Goal: Information Seeking & Learning: Learn about a topic

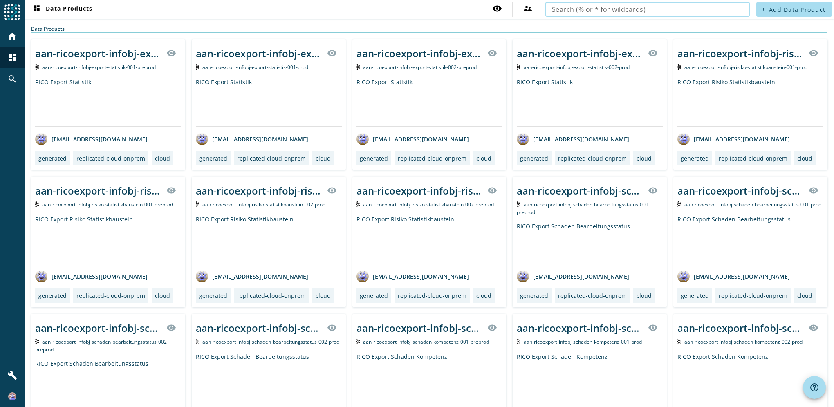
click at [640, 11] on input "text" at bounding box center [647, 9] width 191 height 10
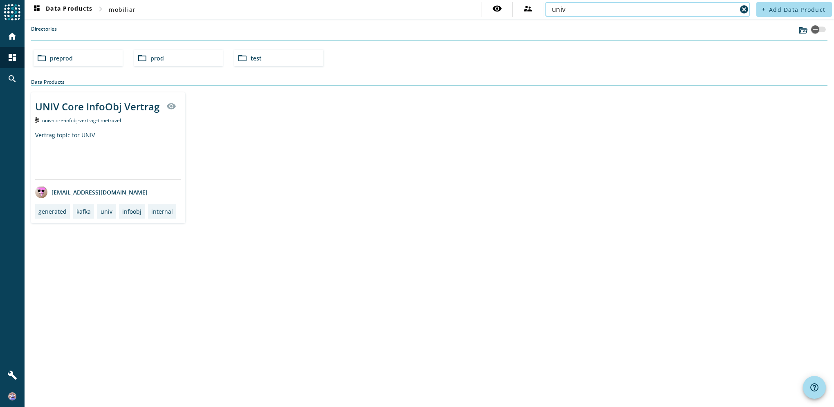
type input "univ"
click at [102, 105] on div "UNIV Core InfoObj Vertrag" at bounding box center [97, 106] width 124 height 13
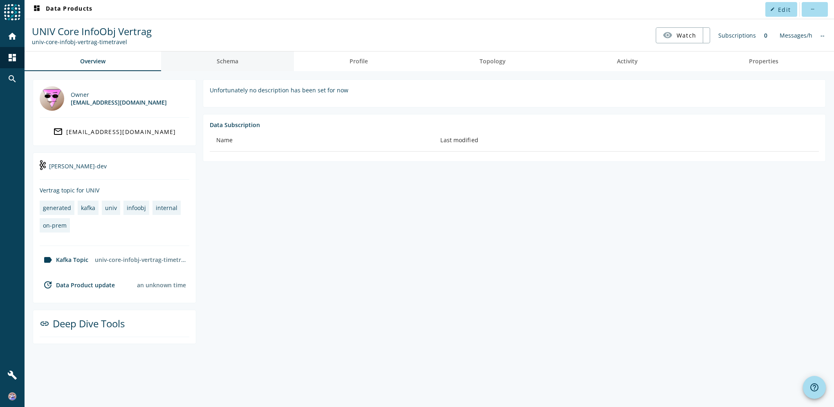
click at [223, 62] on span "Schema" at bounding box center [228, 61] width 22 height 6
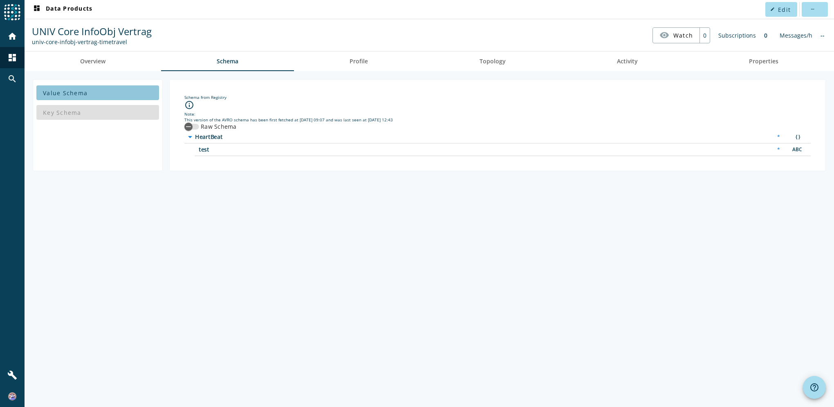
click at [70, 94] on span "Value Schema" at bounding box center [65, 93] width 45 height 8
click at [72, 93] on span "Value Schema" at bounding box center [65, 93] width 45 height 8
click at [70, 113] on div "Key Schema" at bounding box center [97, 113] width 123 height 20
click at [69, 90] on span "Value Schema" at bounding box center [65, 93] width 45 height 8
click at [191, 126] on icon "button" at bounding box center [188, 126] width 7 height 7
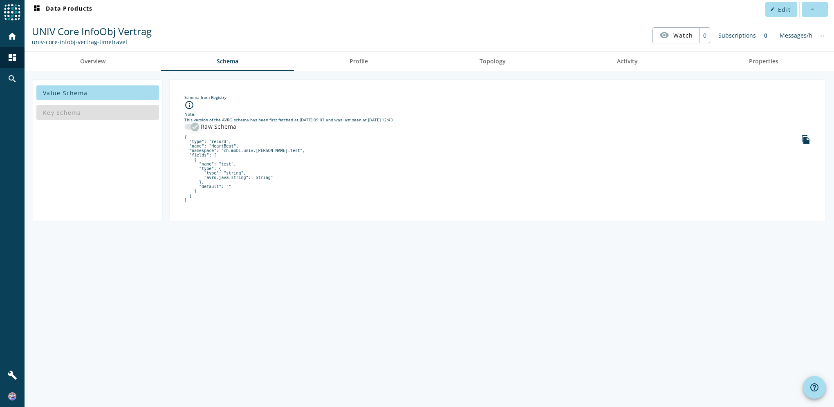
click at [191, 126] on div "button" at bounding box center [195, 127] width 8 height 8
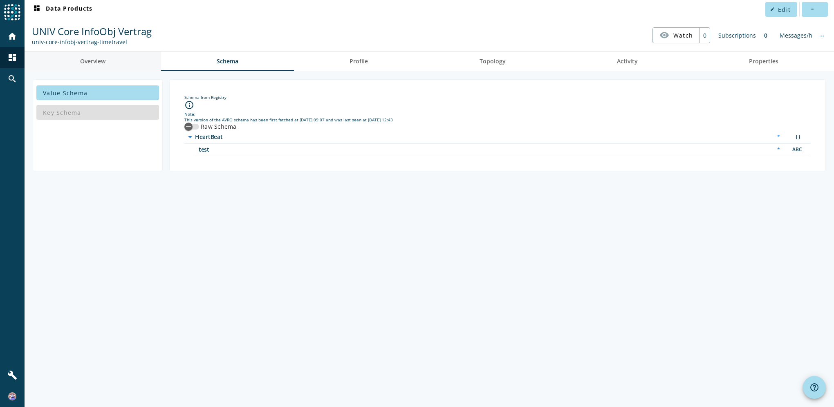
click at [82, 52] on span "Overview" at bounding box center [92, 62] width 25 height 20
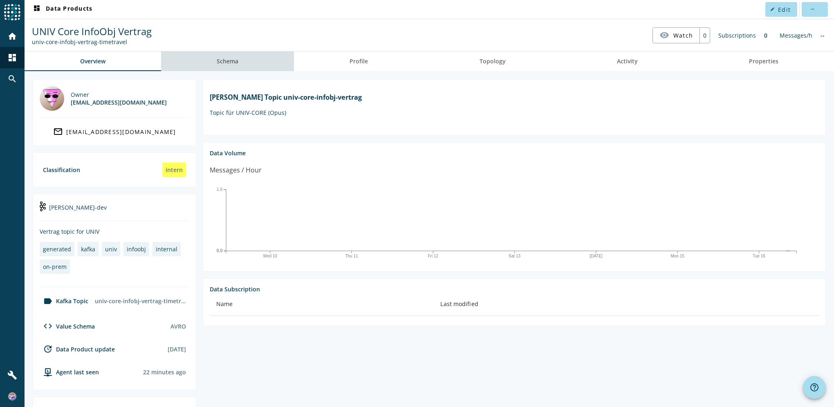
click at [232, 61] on span "Schema" at bounding box center [228, 61] width 22 height 6
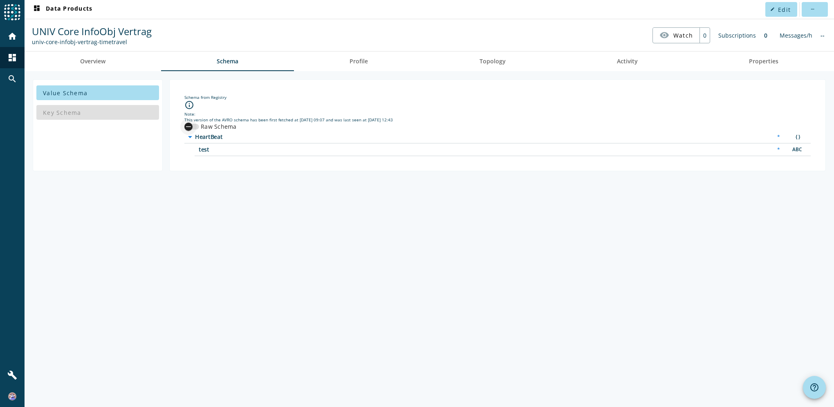
click at [191, 127] on icon "button" at bounding box center [188, 126] width 7 height 7
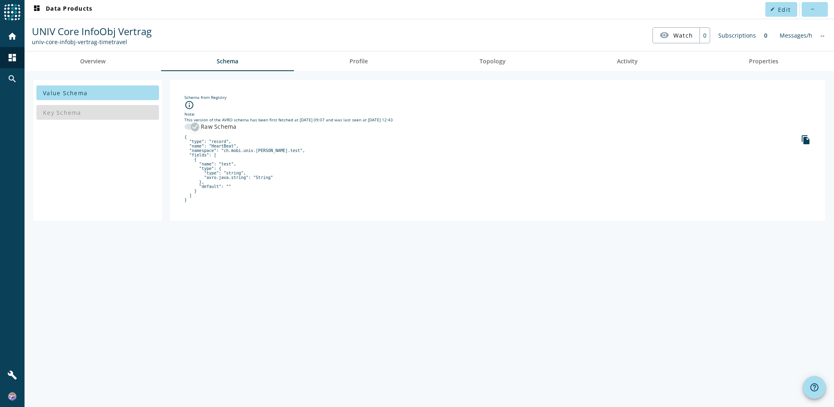
click at [191, 127] on div "button" at bounding box center [195, 127] width 8 height 8
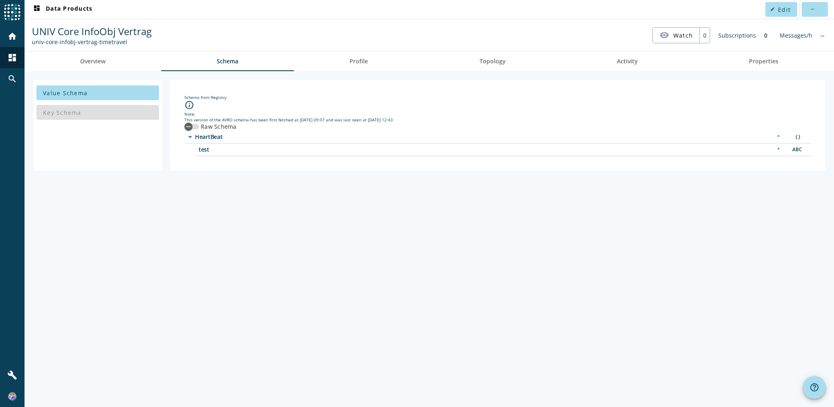
click at [208, 149] on span "test" at bounding box center [301, 150] width 204 height 6
click at [365, 62] on span "Profile" at bounding box center [359, 61] width 18 height 6
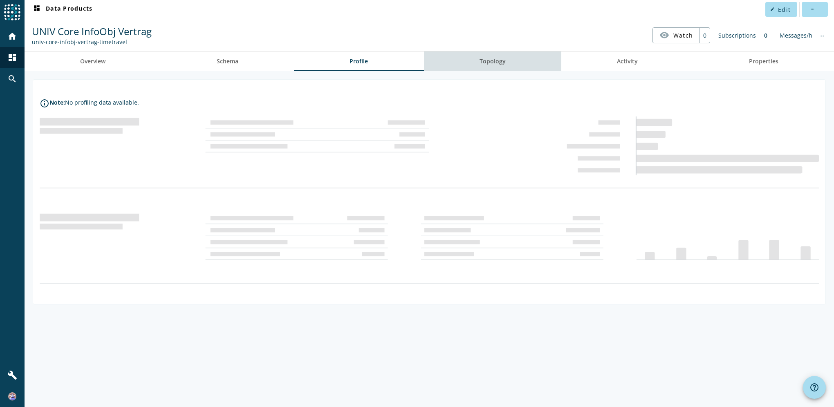
click at [503, 61] on span "Topology" at bounding box center [493, 61] width 26 height 6
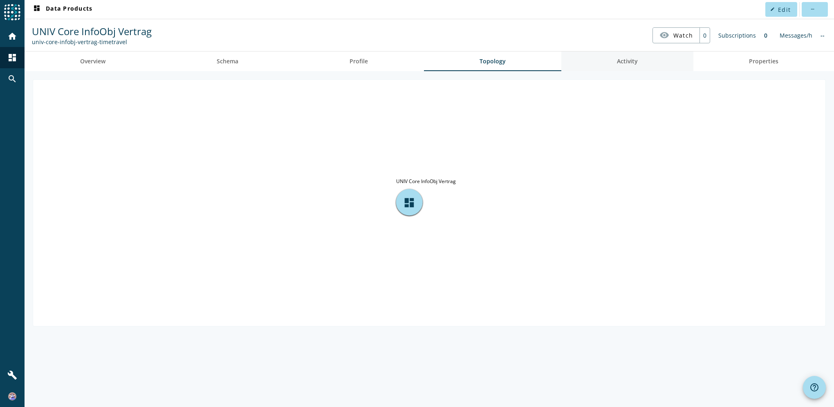
click at [617, 62] on link "Activity" at bounding box center [627, 62] width 132 height 20
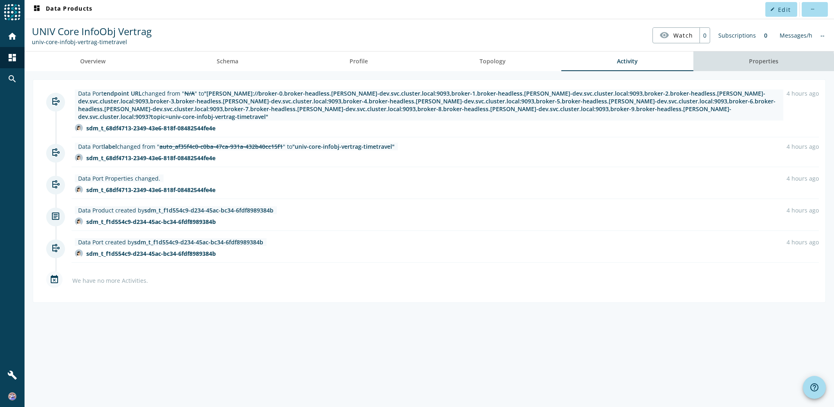
click at [754, 63] on span "Properties" at bounding box center [763, 61] width 29 height 6
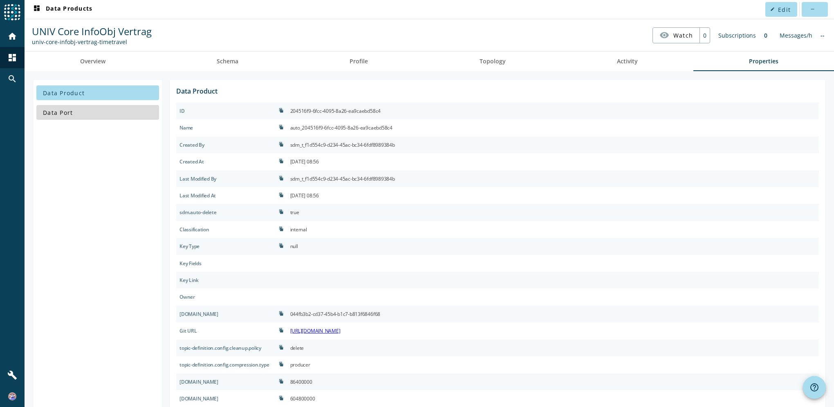
click at [49, 111] on span "Data Port" at bounding box center [58, 113] width 30 height 8
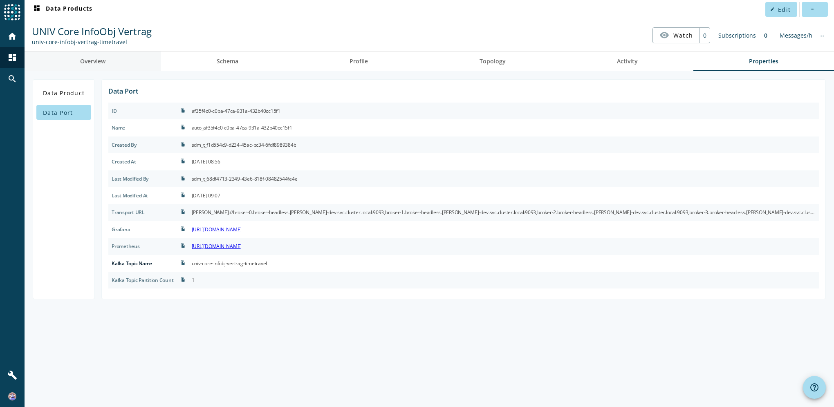
click at [84, 61] on span "Overview" at bounding box center [92, 61] width 25 height 6
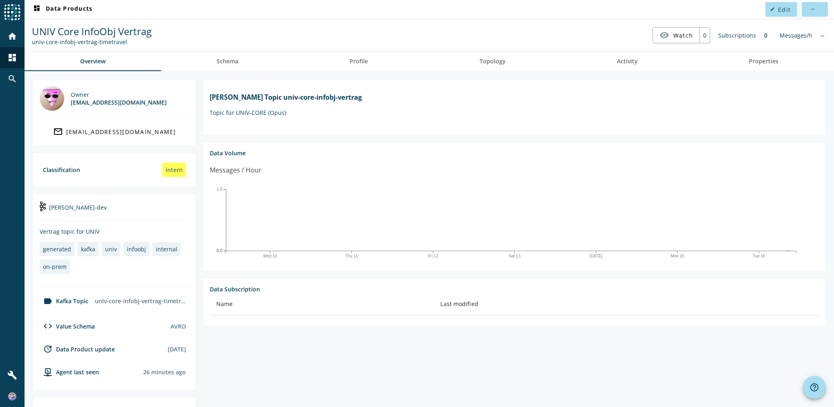
click at [137, 301] on div "univ-core-infobj-vertrag-timetravel" at bounding box center [141, 301] width 98 height 14
click at [108, 42] on div "univ-core-infobj-vertrag-timetravel" at bounding box center [92, 42] width 120 height 8
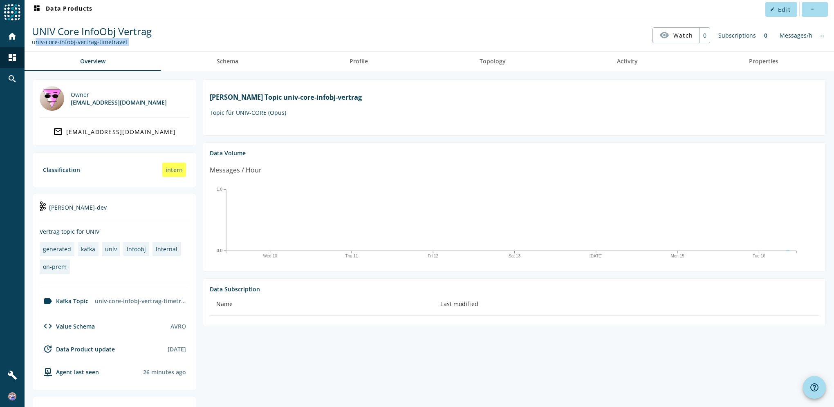
copy nav "univ-core-infobj-vertrag-timetravel visibility Watch"
click at [54, 326] on div "code Value Schema" at bounding box center [67, 326] width 55 height 10
click at [241, 60] on link "Schema" at bounding box center [227, 62] width 133 height 20
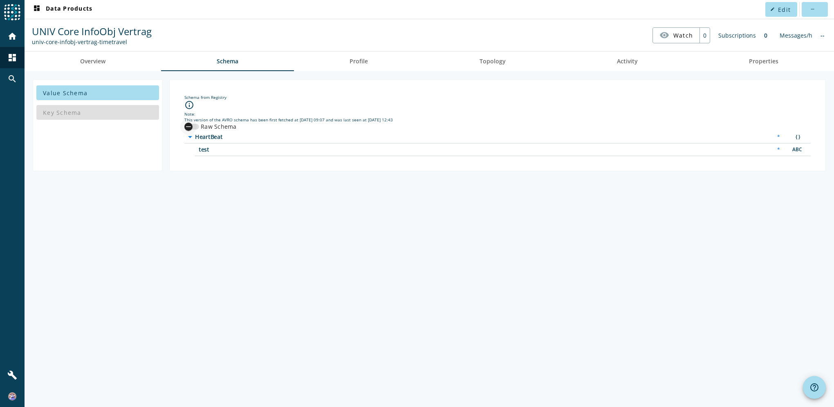
click at [193, 123] on div "button" at bounding box center [188, 127] width 16 height 16
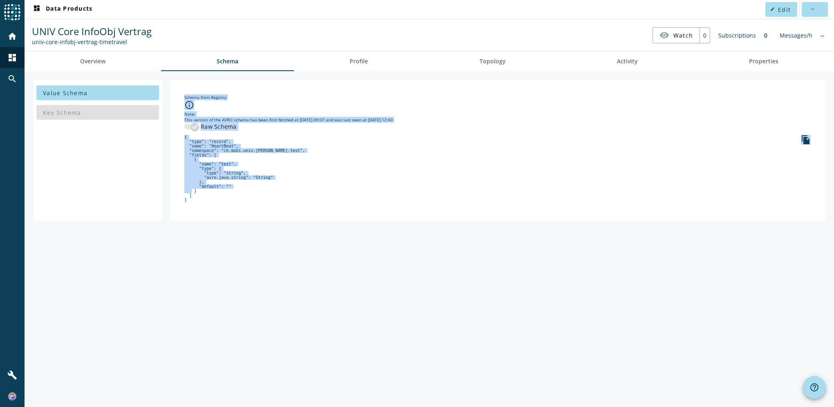
drag, startPoint x: 203, startPoint y: 198, endPoint x: 164, endPoint y: 146, distance: 64.8
click at [164, 146] on div "Value Schema Key Schema Schema from Registry info_outline Note: This version of…" at bounding box center [429, 150] width 793 height 142
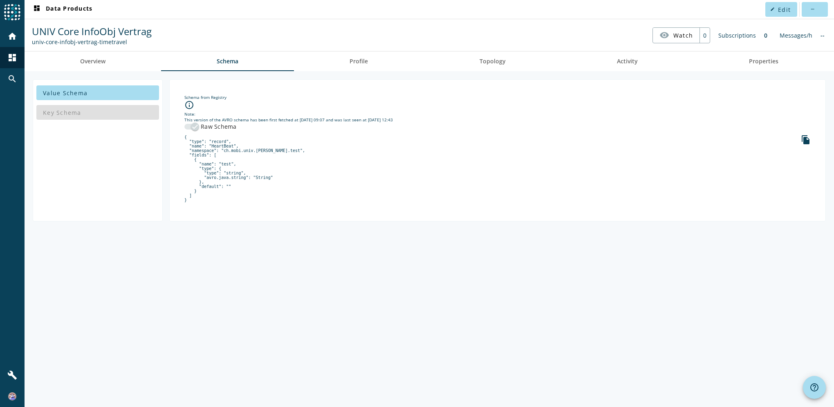
click at [196, 202] on pre "{ "type": "record", "name": "HeartBeat", "namespace": "ch.mobi.univ.[PERSON_NAM…" at bounding box center [497, 168] width 626 height 67
drag, startPoint x: 189, startPoint y: 202, endPoint x: 177, endPoint y: 135, distance: 68.0
click at [177, 135] on div "Schema from Registry info_outline Note: This version of the AVRO schema has bee…" at bounding box center [497, 150] width 643 height 128
copy pre "{ "type": "record", "name": "HeartBeat", "namespace": "ch.mobi.univ.[PERSON_NAM…"
